Goal: Check status: Check status

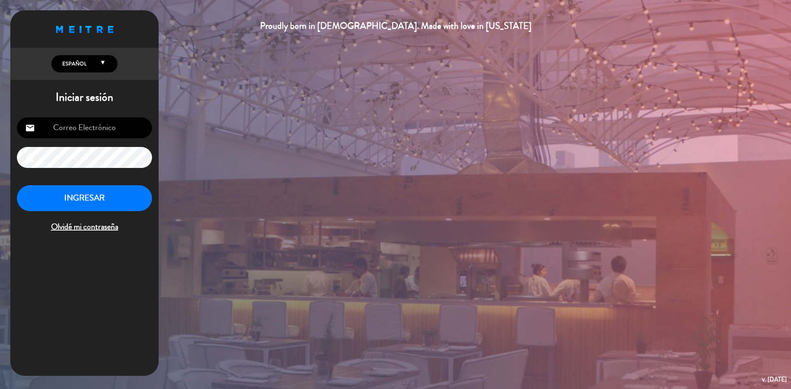
type input "[EMAIL_ADDRESS][DOMAIN_NAME]"
click at [87, 205] on button "INGRESAR" at bounding box center [84, 198] width 135 height 26
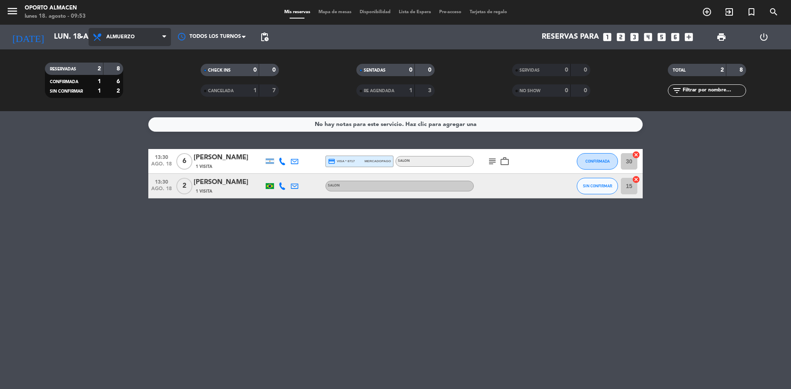
click at [113, 38] on span "Almuerzo" at bounding box center [120, 37] width 28 height 6
click at [63, 41] on input "lun. 18 ago." at bounding box center [98, 37] width 96 height 16
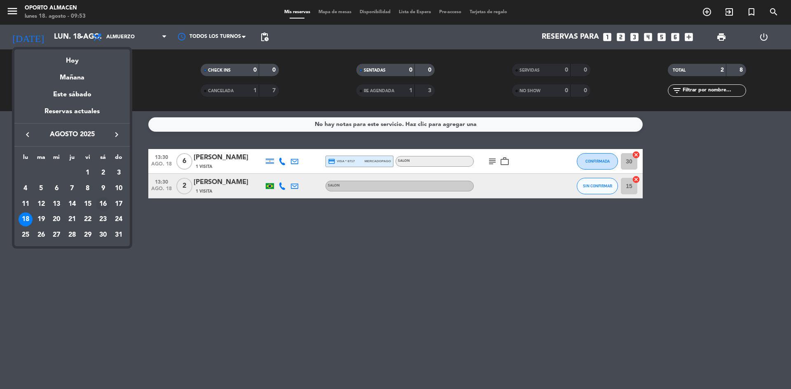
click at [104, 204] on div "16" at bounding box center [103, 204] width 14 height 14
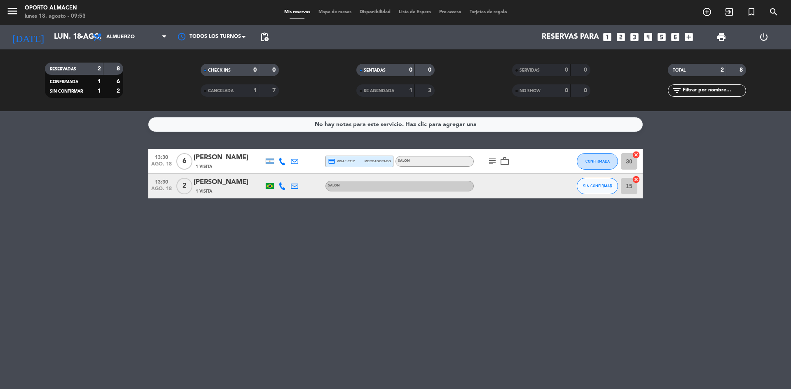
type input "sáb. 16 ago."
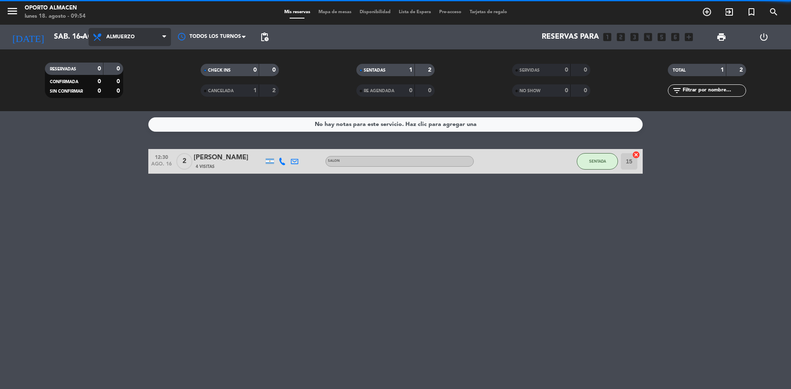
click at [122, 39] on span "Almuerzo" at bounding box center [120, 37] width 28 height 6
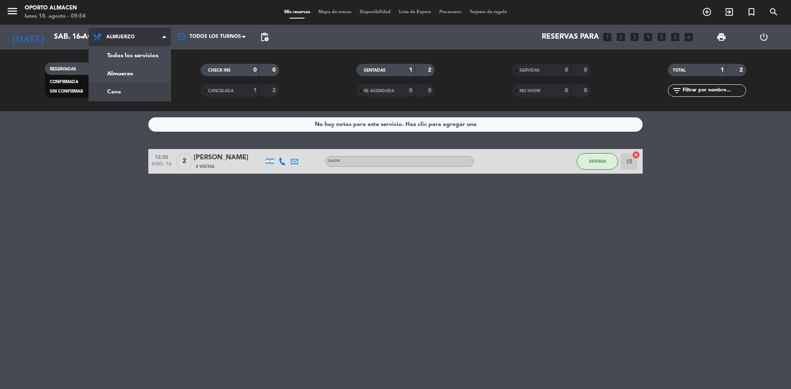
click at [122, 94] on div "menu Oporto Almacen lunes 18. agosto - 09:54 Mis reservas Mapa de mesas Disponi…" at bounding box center [395, 55] width 791 height 111
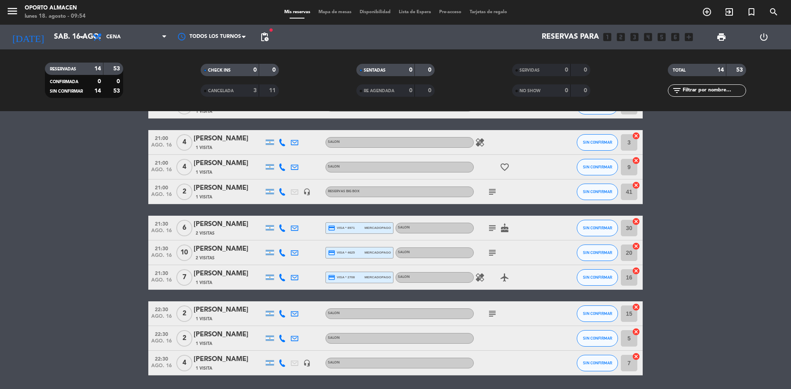
scroll to position [152, 0]
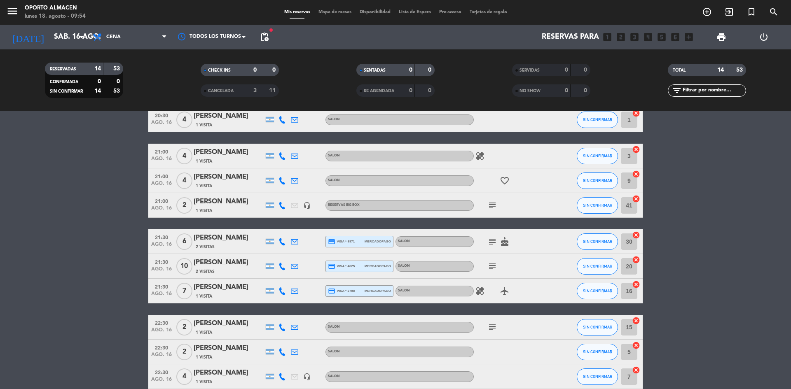
click at [209, 288] on div "[PERSON_NAME]" at bounding box center [229, 287] width 70 height 11
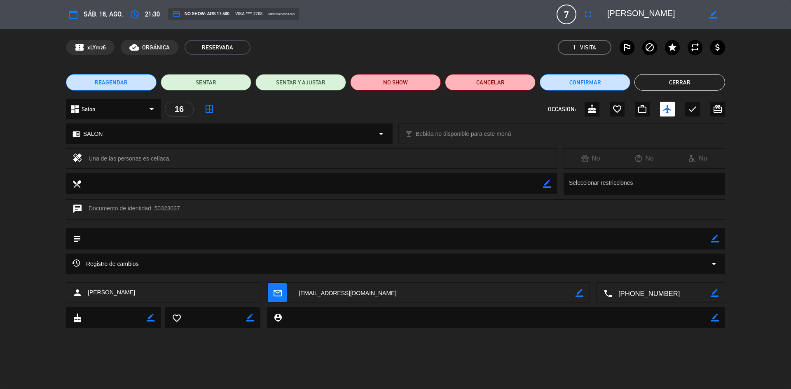
type input "[EMAIL_ADDRESS][DOMAIN_NAME]"
